Goal: Task Accomplishment & Management: Manage account settings

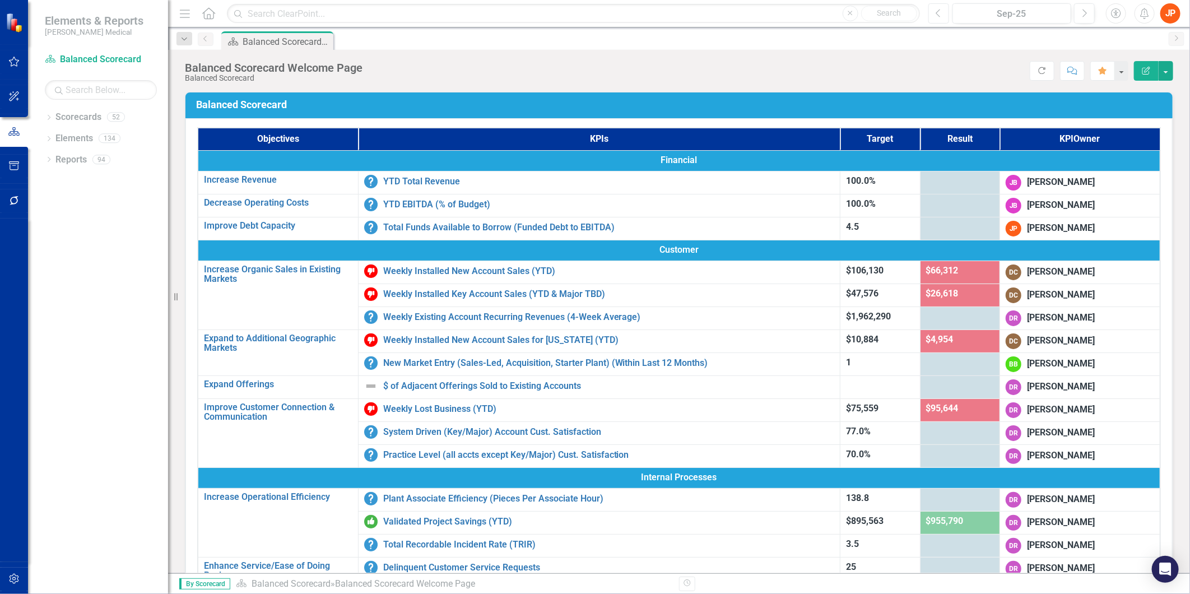
click at [939, 12] on icon "Previous" at bounding box center [938, 13] width 6 height 10
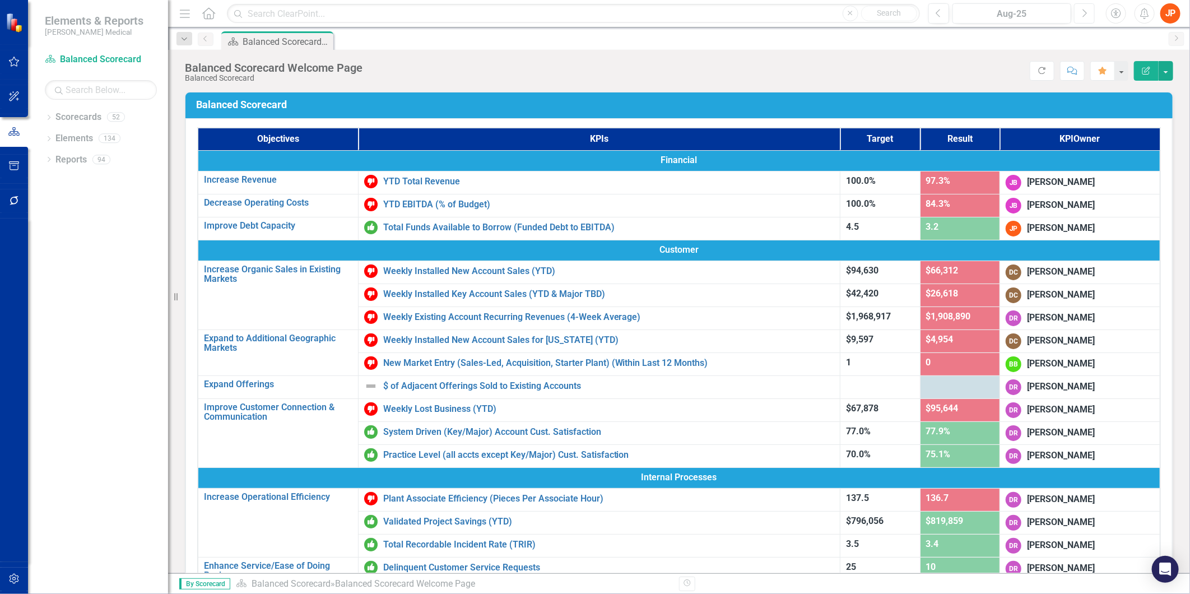
click at [1080, 11] on button "Next" at bounding box center [1084, 13] width 21 height 20
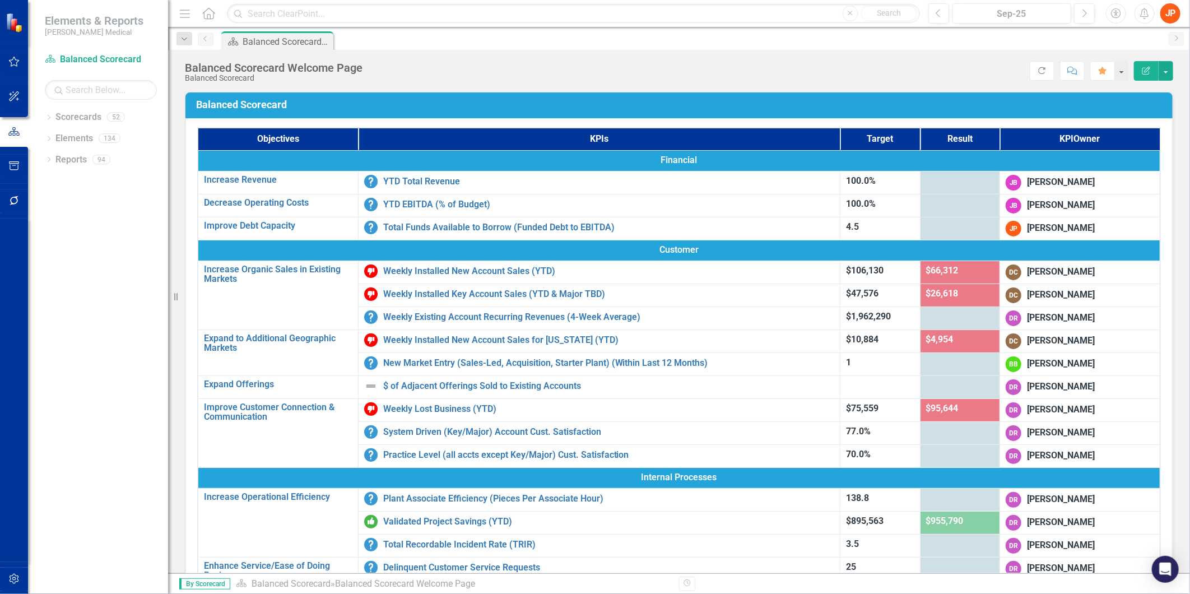
click at [926, 224] on div at bounding box center [960, 227] width 68 height 13
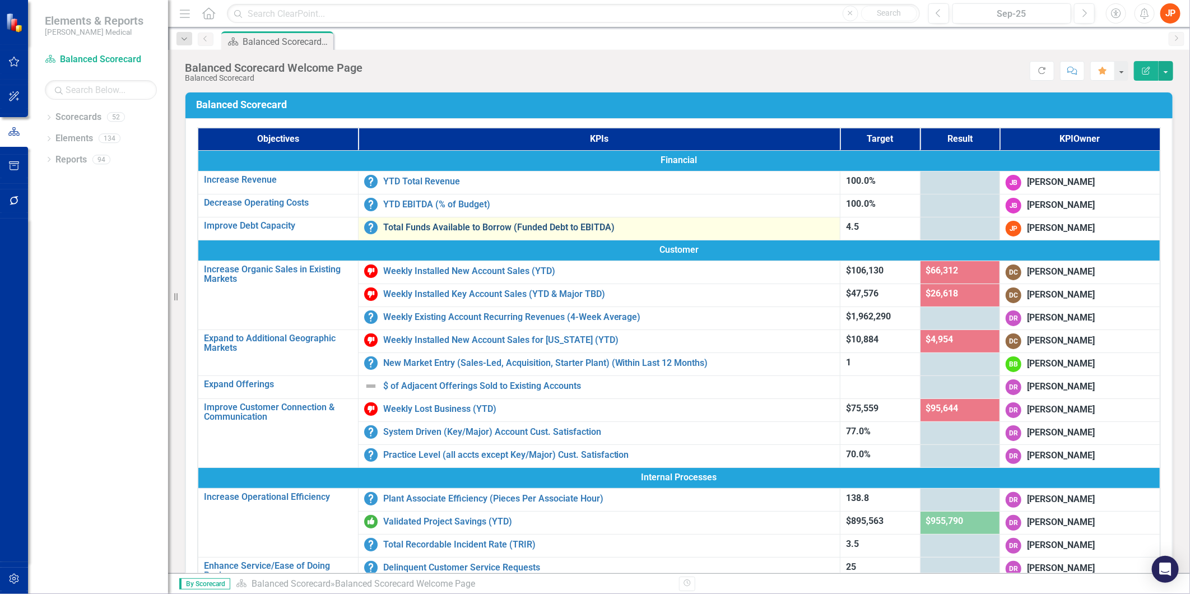
click at [565, 225] on link "Total Funds Available to Borrow (Funded Debt to EBITDA)" at bounding box center [608, 227] width 451 height 10
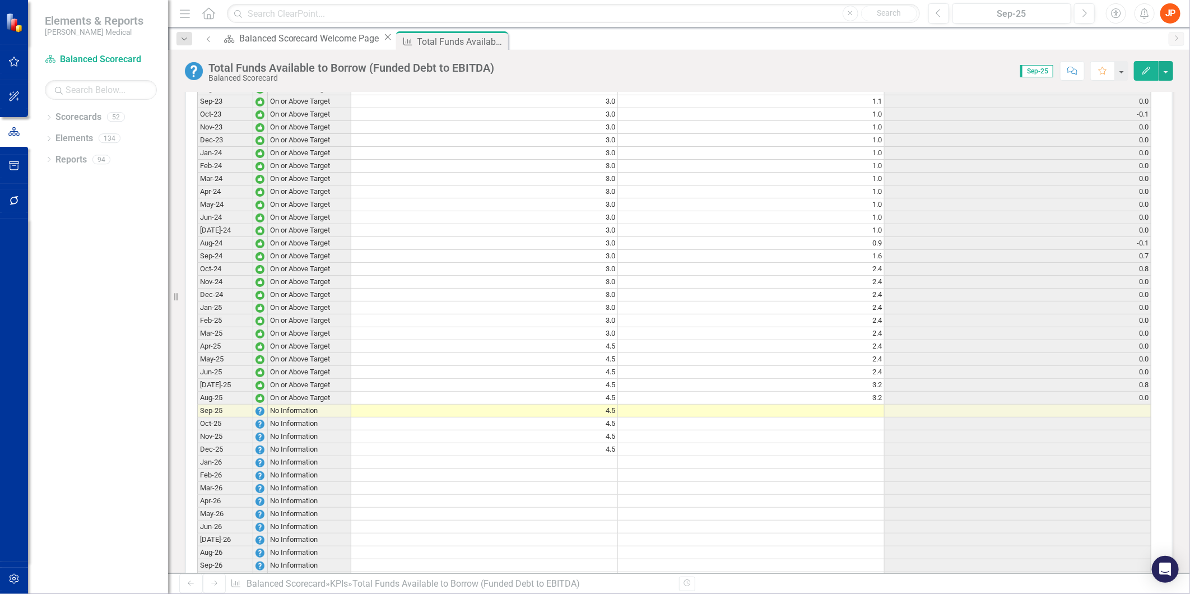
scroll to position [871, 0]
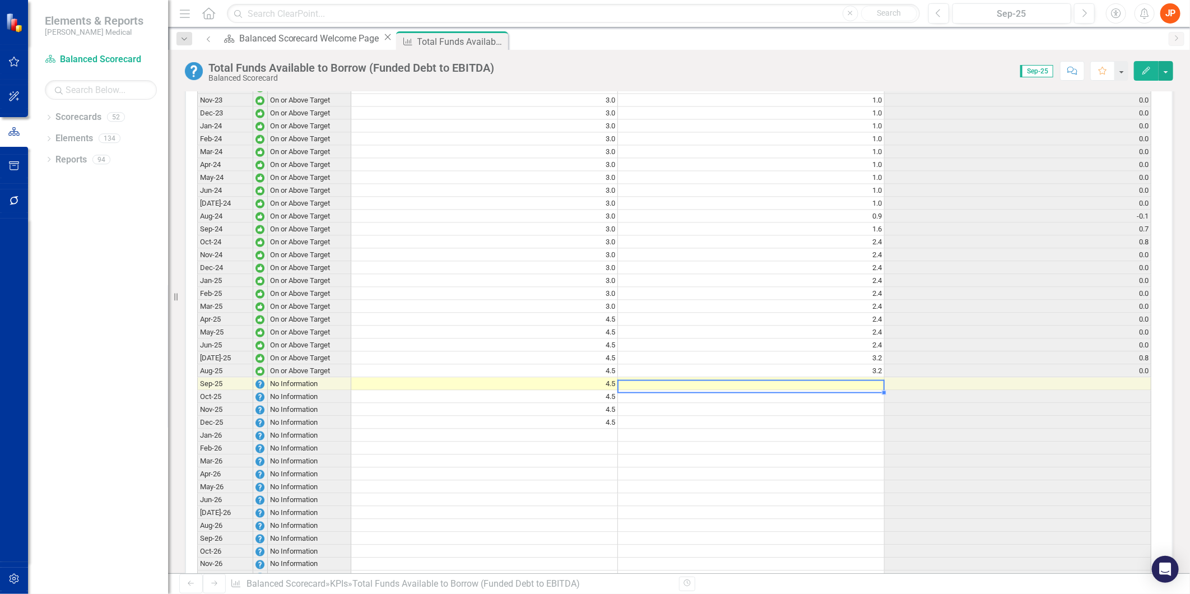
click at [876, 390] on td at bounding box center [751, 384] width 267 height 13
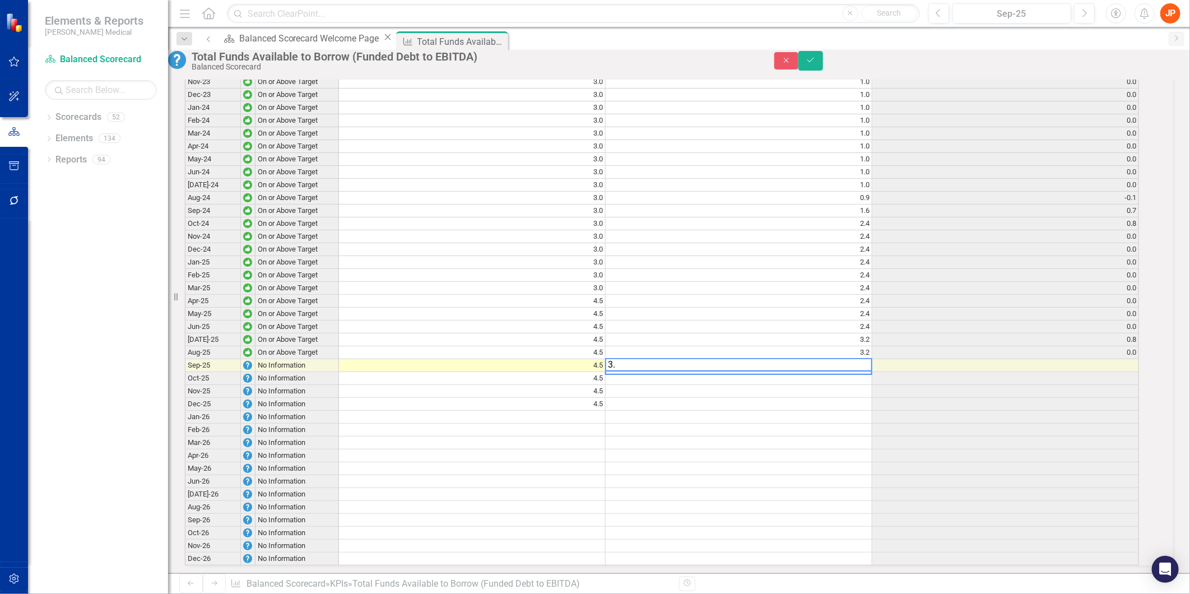
scroll to position [874, 0]
type textarea "3.2"
click at [185, 424] on div "Period Status Target Actual Change from Previous Month Jun-22 On or Above Targe…" at bounding box center [185, 201] width 0 height 723
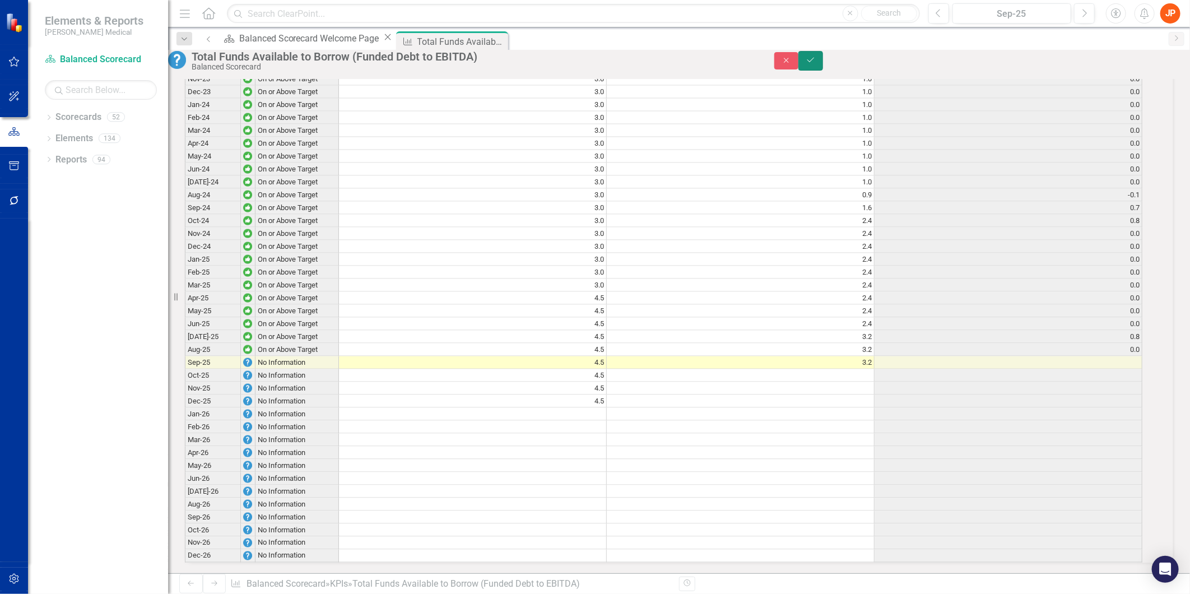
click at [816, 64] on icon "Save" at bounding box center [811, 60] width 10 height 8
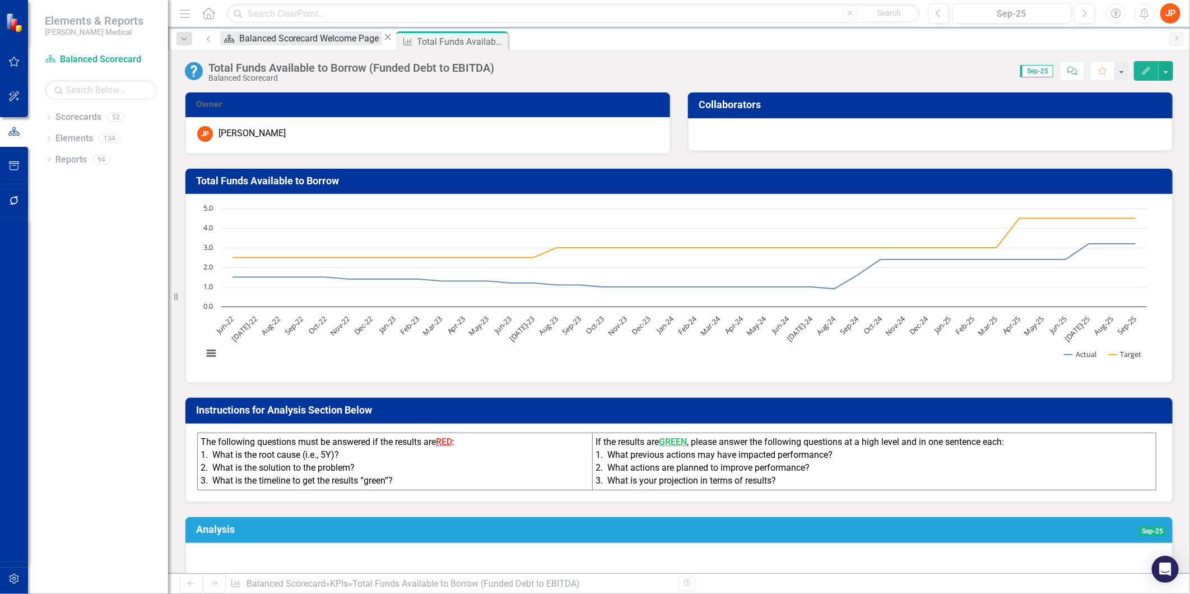
click at [256, 45] on div "Balanced Scorecard Welcome Page" at bounding box center [310, 38] width 143 height 14
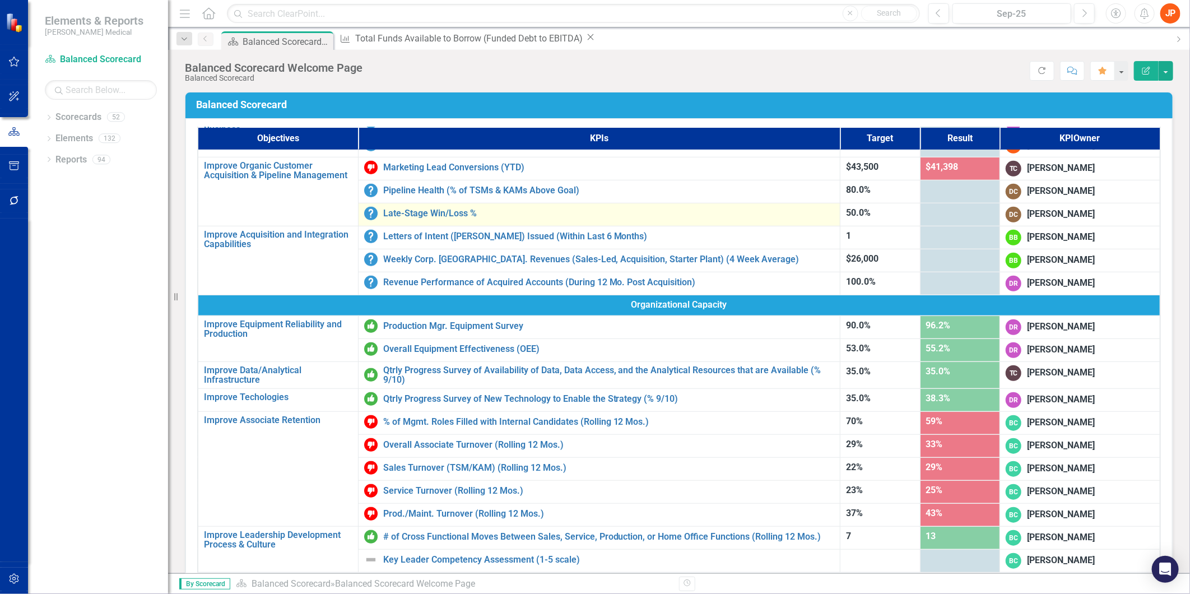
scroll to position [446, 0]
